Goal: Entertainment & Leisure: Consume media (video, audio)

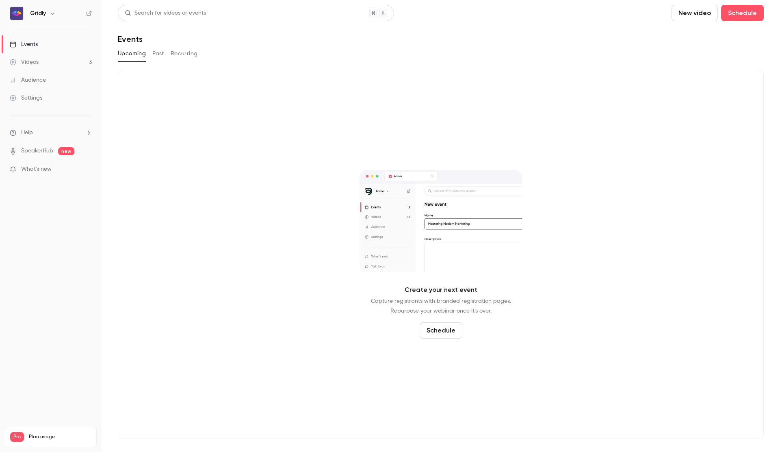
click at [43, 62] on link "Videos 3" at bounding box center [51, 62] width 102 height 18
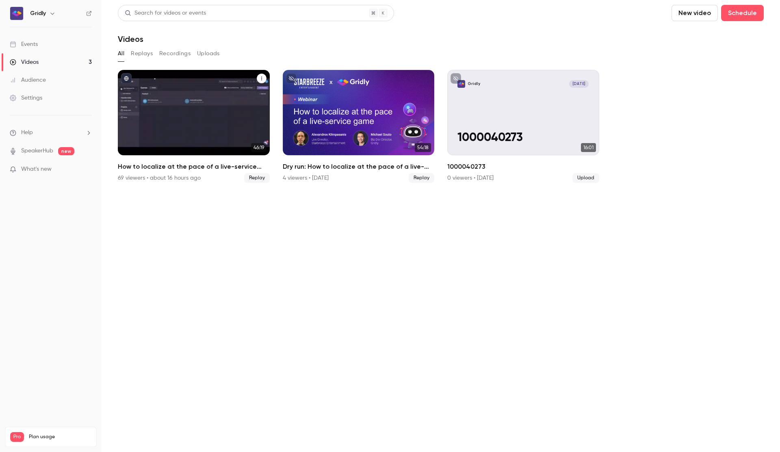
click at [217, 104] on div "How to localize at the pace of a live-service game" at bounding box center [194, 112] width 152 height 85
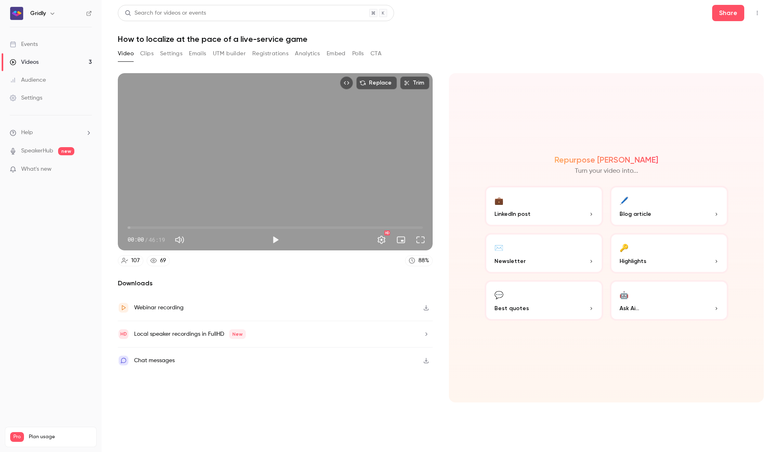
click at [277, 52] on button "Registrations" at bounding box center [270, 53] width 36 height 13
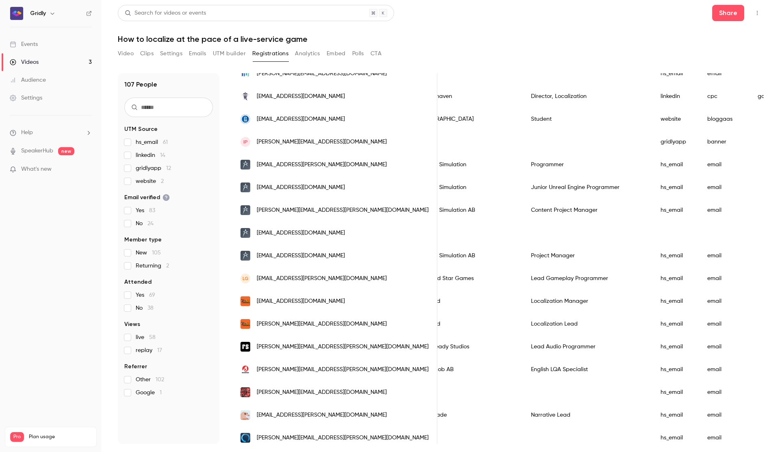
scroll to position [844, 0]
